Goal: Task Accomplishment & Management: Manage account settings

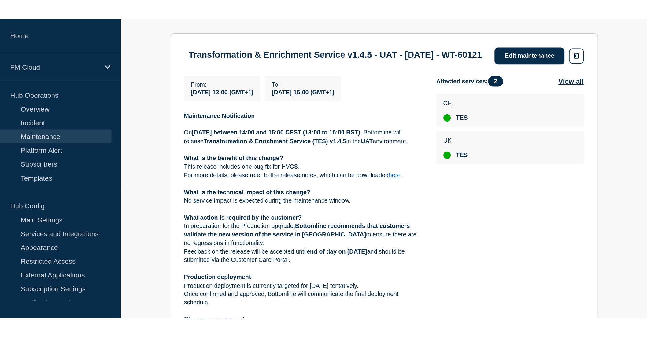
scroll to position [102, 0]
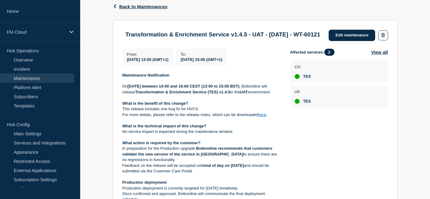
click at [377, 121] on div "Affected services: 2 View all CH TES UK TES" at bounding box center [339, 168] width 98 height 239
click at [264, 117] on link "here" at bounding box center [262, 114] width 8 height 5
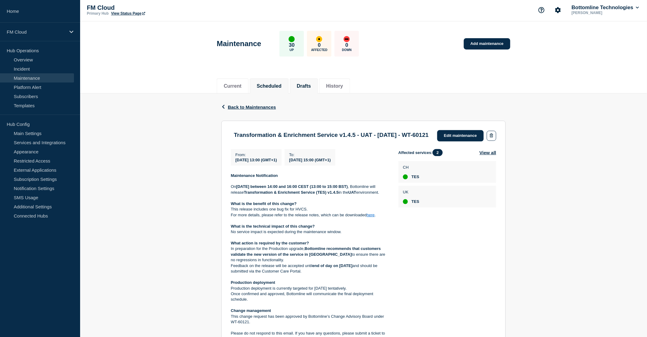
scroll to position [0, 0]
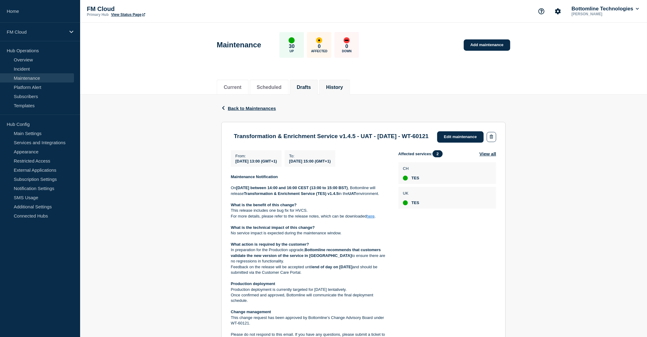
click at [342, 86] on button "History" at bounding box center [334, 88] width 17 height 6
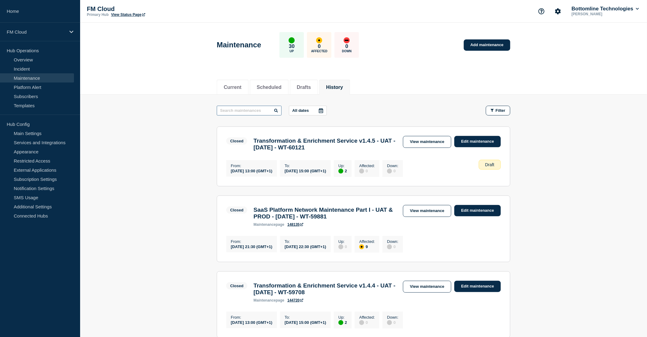
click at [246, 112] on input "text" at bounding box center [249, 111] width 65 height 10
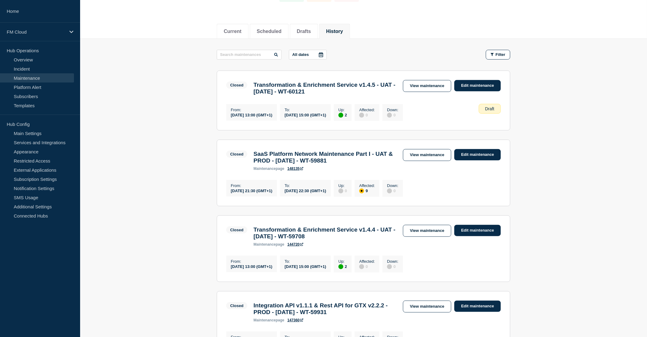
scroll to position [68, 0]
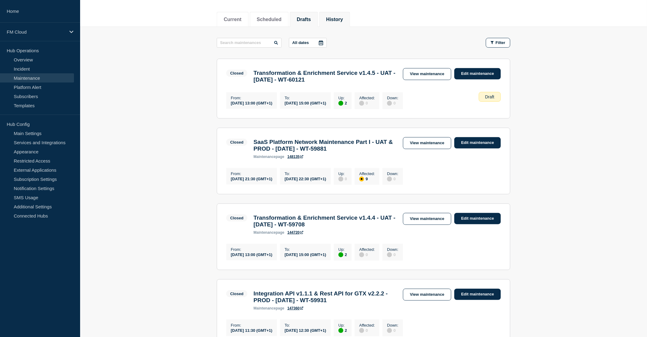
click at [308, 14] on li "Drafts" at bounding box center [304, 19] width 28 height 15
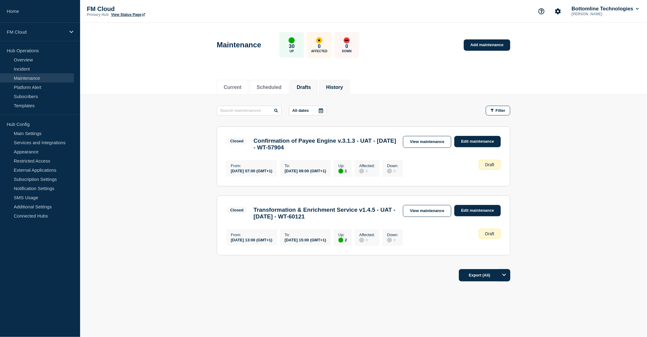
click at [343, 85] on button "History" at bounding box center [334, 88] width 17 height 6
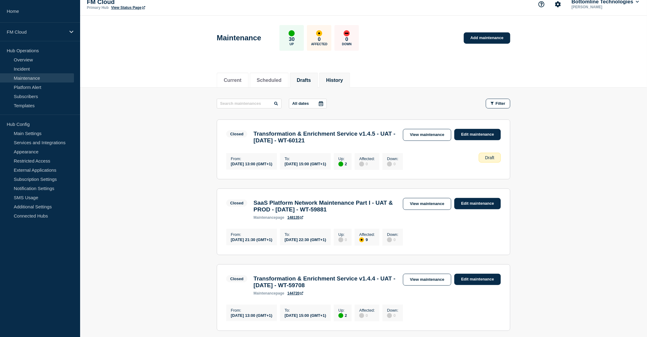
click at [306, 81] on button "Drafts" at bounding box center [304, 81] width 14 height 6
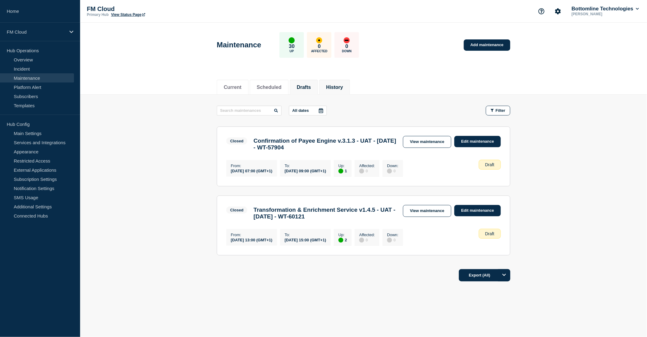
click at [342, 85] on button "History" at bounding box center [334, 88] width 17 height 6
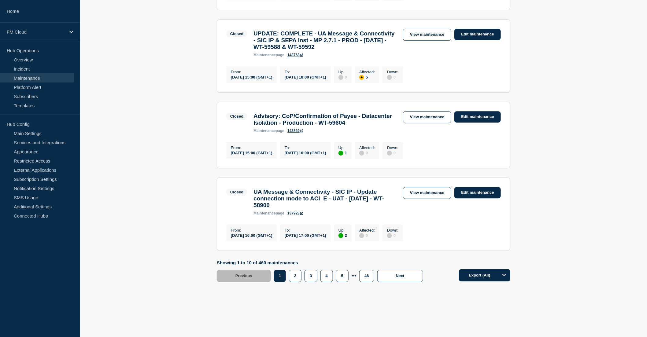
scroll to position [677, 0]
click at [294, 199] on button "2" at bounding box center [295, 276] width 13 height 12
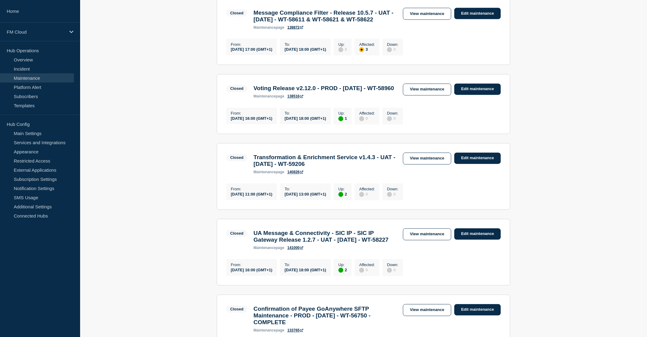
scroll to position [476, 0]
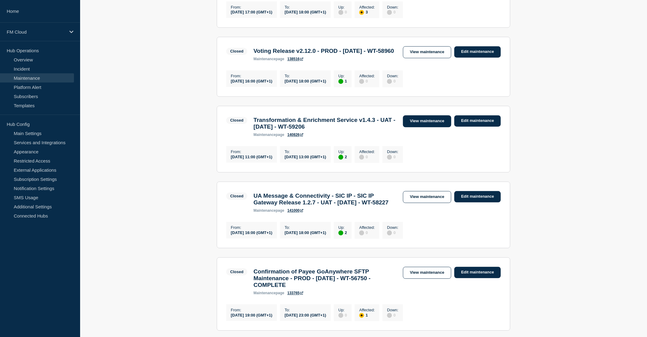
click at [423, 128] on link "View maintenance" at bounding box center [427, 122] width 48 height 12
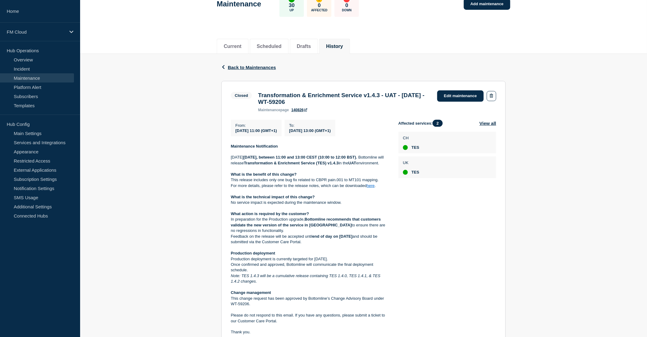
scroll to position [102, 0]
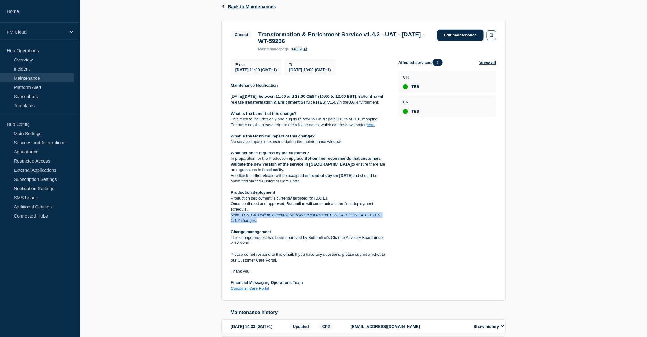
drag, startPoint x: 230, startPoint y: 224, endPoint x: 257, endPoint y: 230, distance: 27.7
click at [257, 199] on section "Closed Transformation & Enrichment Service v1.4.3 - UAT - 18/SEP/2025 - WT-5920…" at bounding box center [363, 160] width 285 height 281
copy em "Note: TES 1.4.3 will be a cumulative release containing TES 1.4.0, TES 1.4.1, &…"
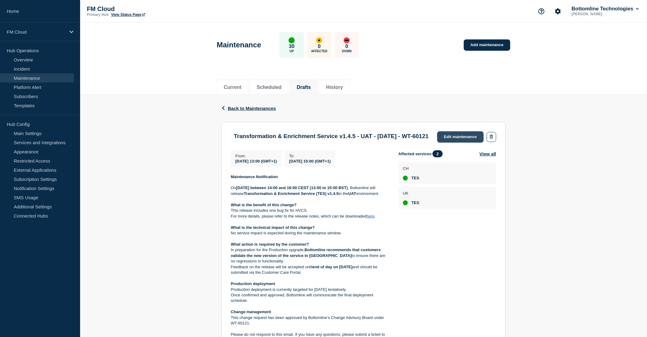
click at [448, 138] on link "Edit maintenance" at bounding box center [460, 137] width 47 height 11
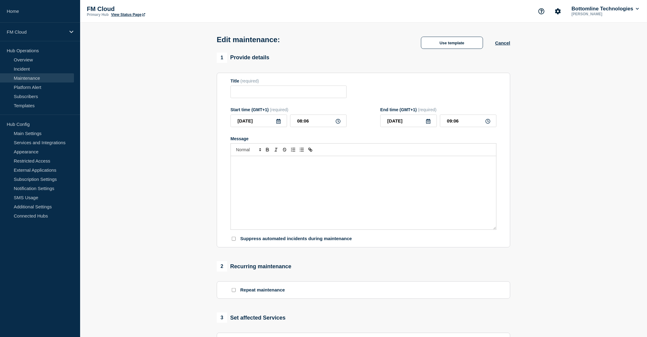
type input "Transformation & Enrichment Service v1.4.5 - UAT - 09/OCT/2025 - WT-60121"
type input "2025-10-06"
type input "13:00"
type input "2025-10-06"
type input "15:00"
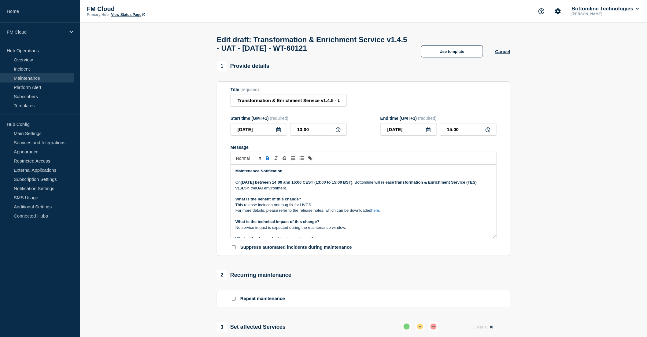
click at [278, 132] on icon at bounding box center [278, 130] width 5 height 5
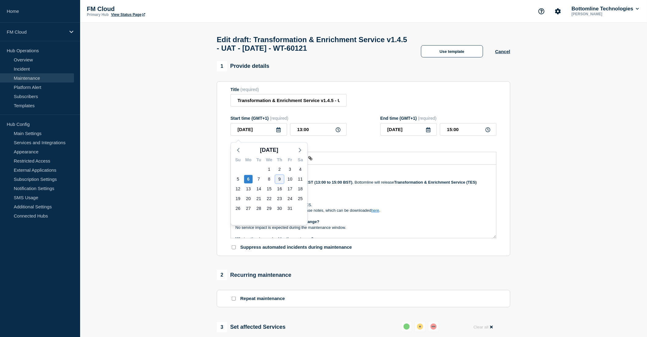
click at [277, 180] on div "9" at bounding box center [279, 179] width 9 height 9
type input "2025-10-09"
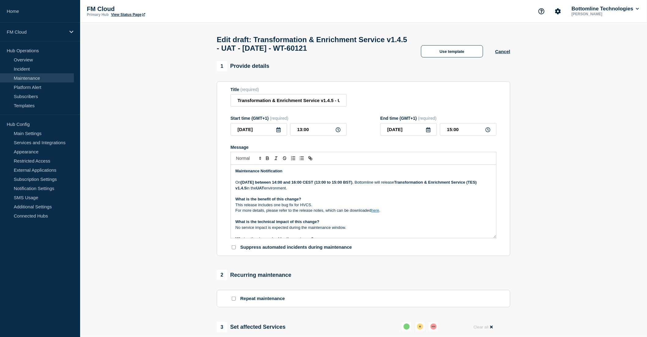
click at [351, 185] on strong "Thursday 9th October, 2025 between 14:00 and 16:00 CEST (13:00 to 15:00 BST)" at bounding box center [297, 182] width 112 height 5
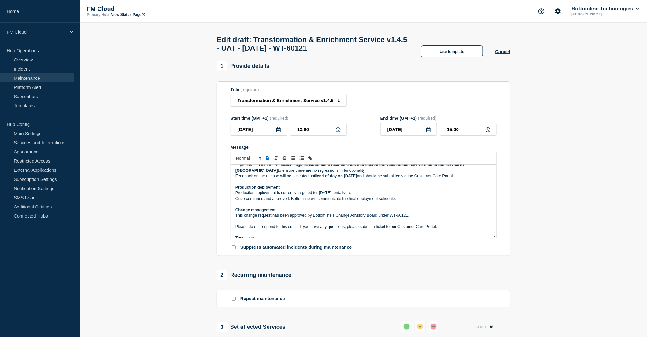
scroll to position [68, 0]
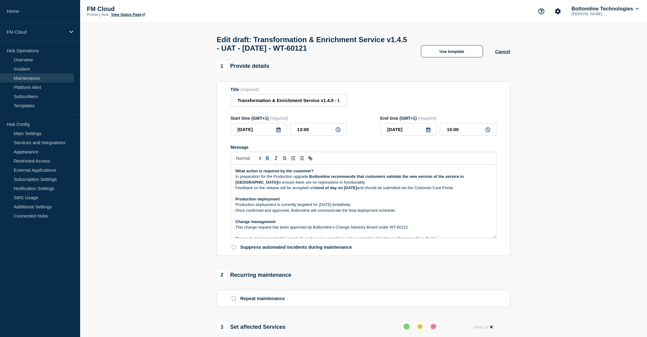
click at [399, 214] on p "Once confirmed and approved, Bottomline will communicate the final deployment s…" at bounding box center [364, 211] width 256 height 6
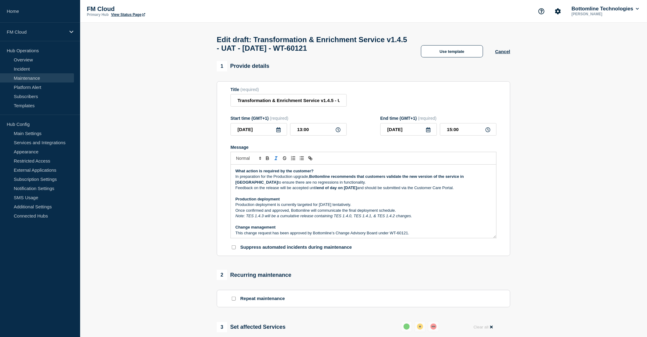
drag, startPoint x: 264, startPoint y: 220, endPoint x: 266, endPoint y: 223, distance: 3.9
click at [264, 218] on em "Note: TES 1.4.3 will be a cumulative release containing TES 1.4.0, TES 1.4.1, &…" at bounding box center [324, 216] width 177 height 5
click at [391, 224] on p "Message" at bounding box center [364, 222] width 256 height 6
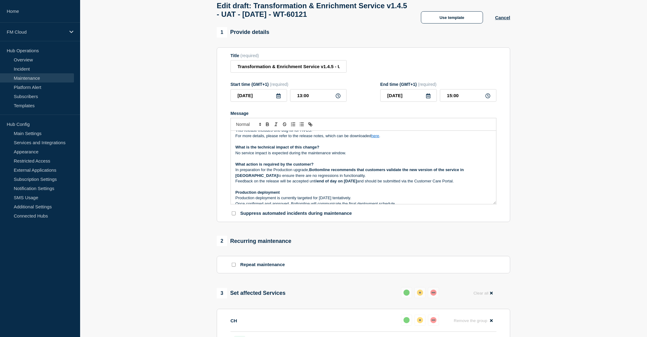
scroll to position [7, 0]
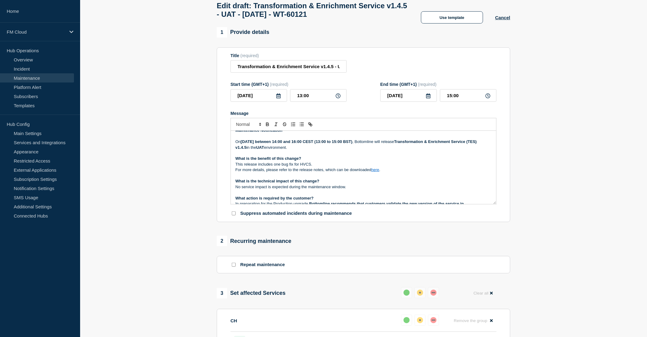
click at [375, 170] on p "For more details, please refer to the release notes, which can be downloaded he…" at bounding box center [364, 170] width 256 height 6
click at [445, 156] on p "Message" at bounding box center [364, 154] width 256 height 6
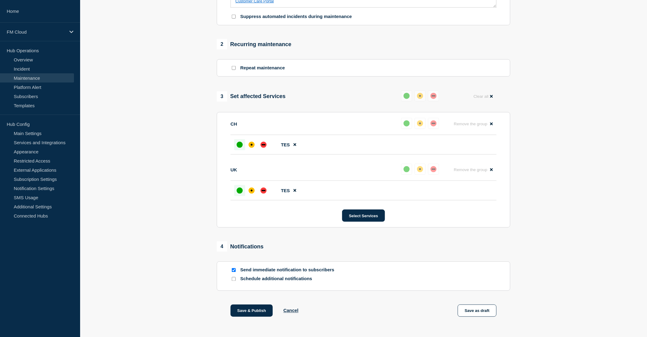
scroll to position [255, 0]
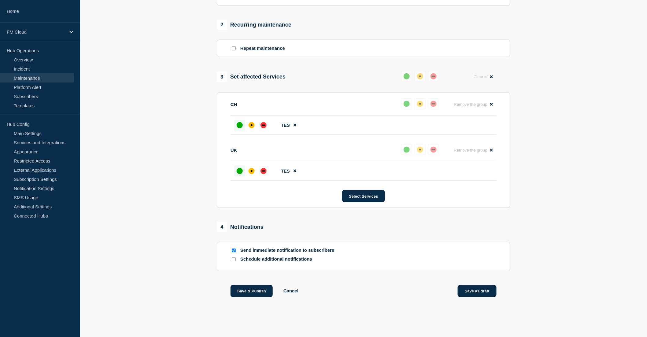
click at [482, 294] on button "Save as draft" at bounding box center [477, 291] width 39 height 12
